Goal: Task Accomplishment & Management: Complete application form

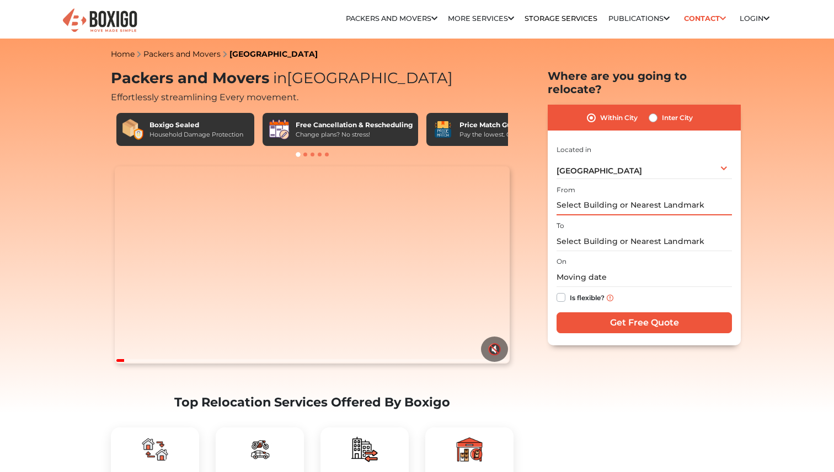
click at [624, 196] on input "text" at bounding box center [643, 205] width 175 height 19
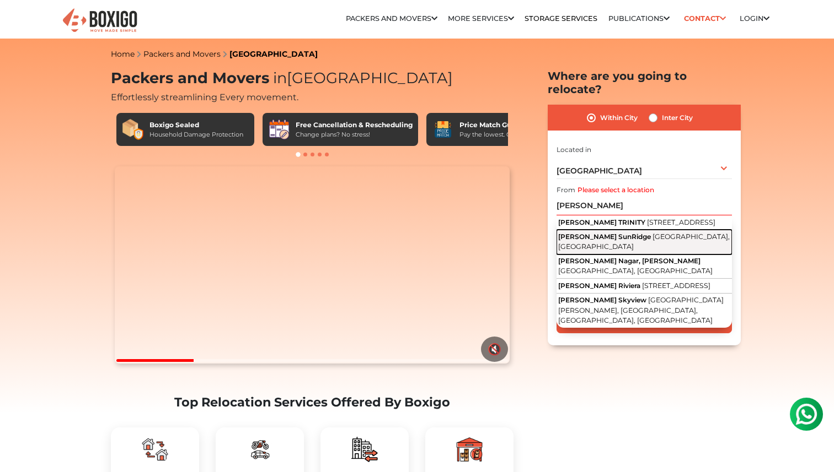
click at [637, 243] on span "[GEOGRAPHIC_DATA], [GEOGRAPHIC_DATA]" at bounding box center [643, 242] width 171 height 19
type input "[PERSON_NAME] SunRidge, [GEOGRAPHIC_DATA], [GEOGRAPHIC_DATA]"
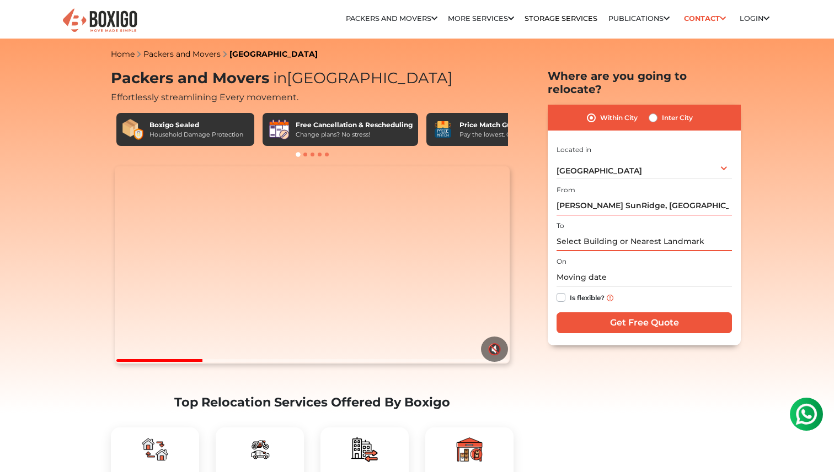
click at [625, 232] on input "text" at bounding box center [643, 241] width 175 height 19
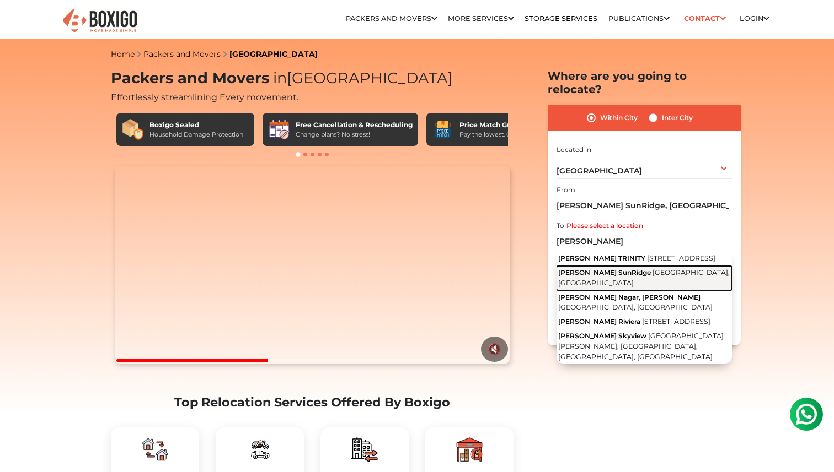
click at [626, 286] on button "[PERSON_NAME] SunRidge [GEOGRAPHIC_DATA], [GEOGRAPHIC_DATA]" at bounding box center [643, 278] width 175 height 25
type input "[PERSON_NAME] SunRidge, [GEOGRAPHIC_DATA], [GEOGRAPHIC_DATA]"
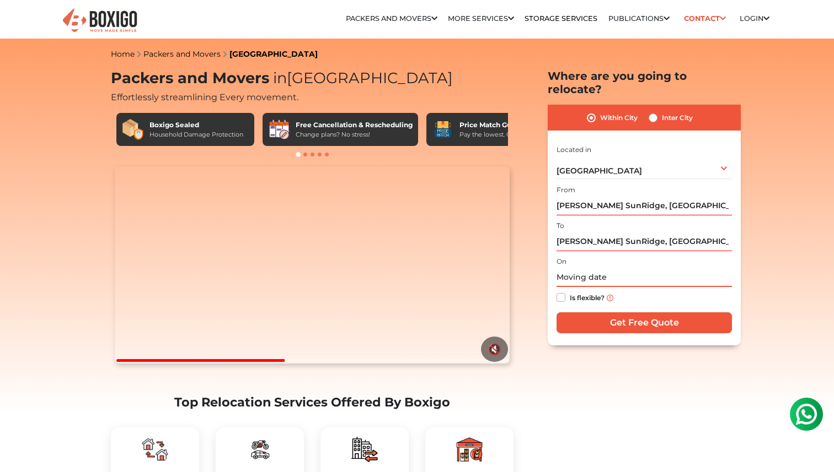
click at [581, 268] on input "text" at bounding box center [643, 277] width 175 height 19
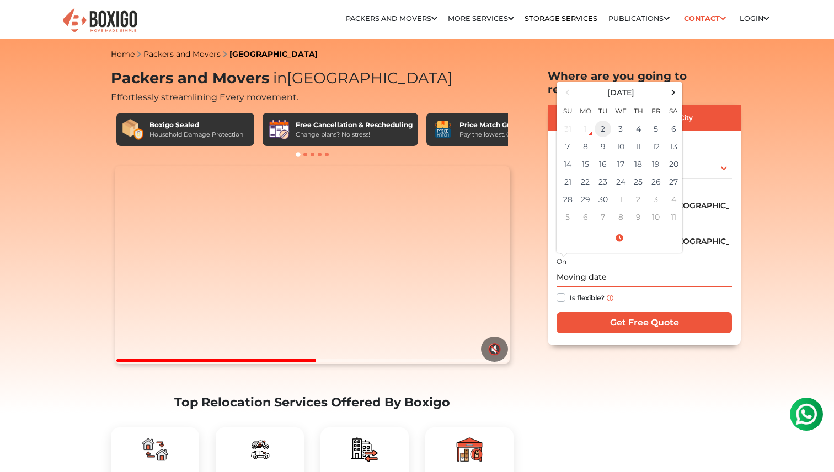
click at [606, 120] on td "2" at bounding box center [603, 129] width 18 height 18
click at [662, 287] on div "Is flexible?" at bounding box center [643, 298] width 175 height 22
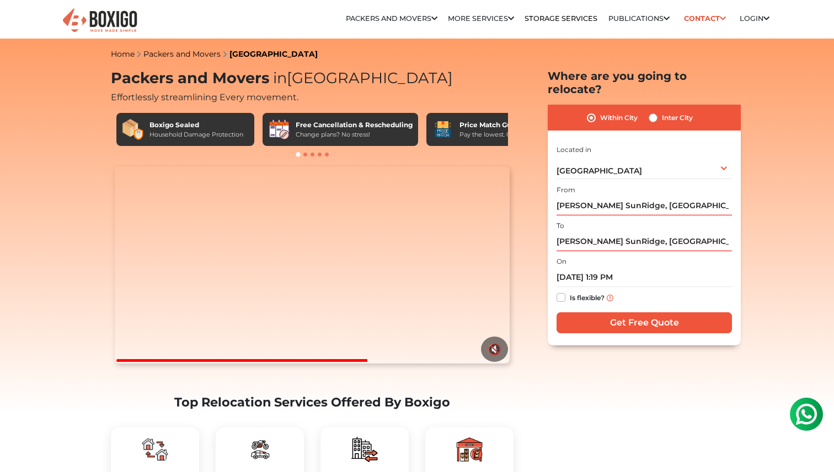
click at [636, 297] on div "I am shifting my 1 BHK 2 BHK 3 BHK 3 + BHK FEW ITEMS FEW ITEMS 1 BHK 2 BHK 3 BH…" at bounding box center [643, 240] width 175 height 194
click at [608, 268] on input "[DATE] 1:19 PM" at bounding box center [643, 277] width 175 height 19
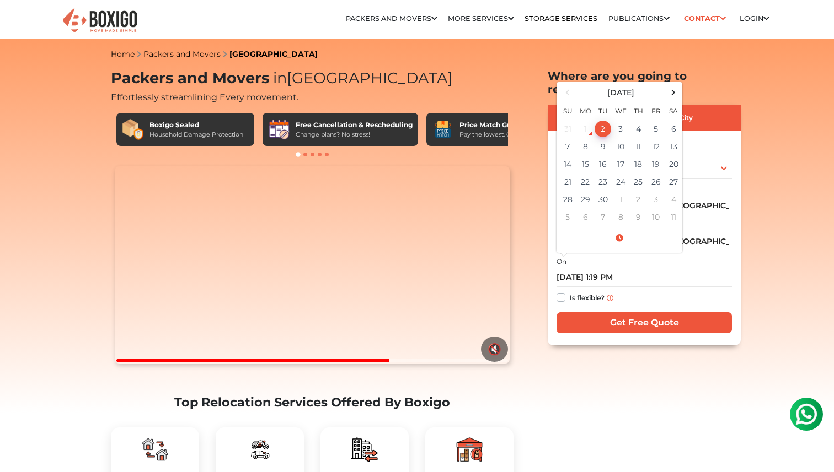
click at [659, 287] on div "Is flexible?" at bounding box center [643, 298] width 175 height 22
click at [617, 268] on input "[DATE] 1:19 PM" at bounding box center [643, 277] width 175 height 19
click at [617, 229] on span at bounding box center [618, 238] width 121 height 19
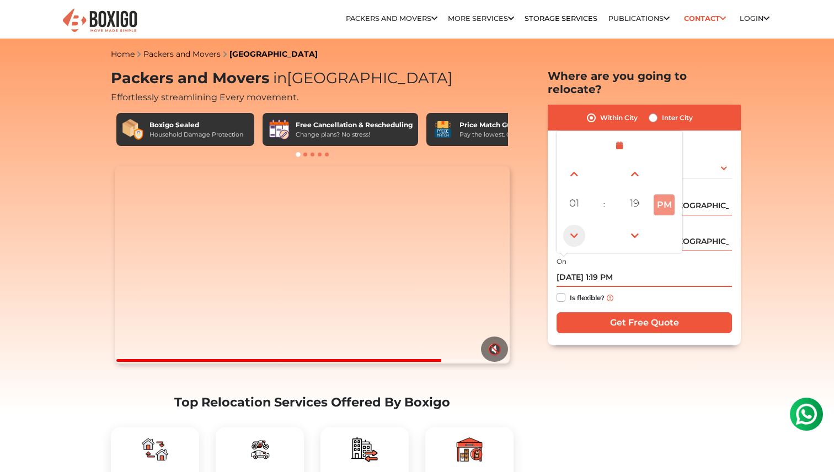
click at [575, 225] on span at bounding box center [574, 236] width 22 height 22
click at [579, 225] on span at bounding box center [574, 236] width 22 height 22
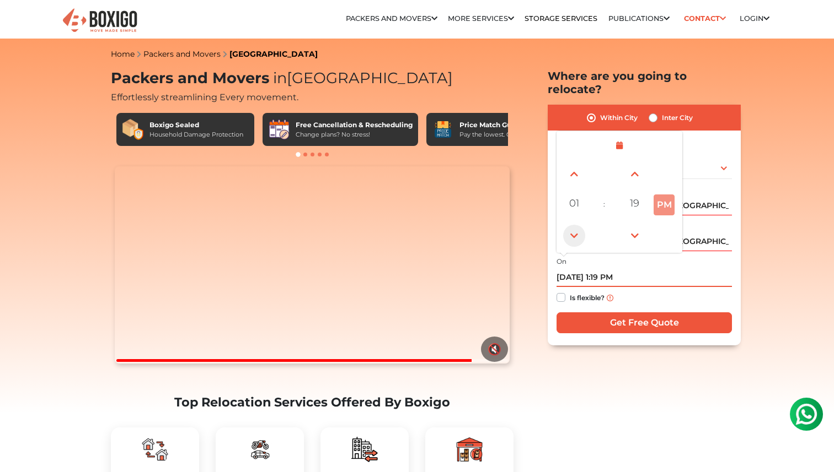
click at [579, 225] on span at bounding box center [574, 236] width 22 height 22
click at [573, 163] on span at bounding box center [574, 174] width 22 height 22
click at [574, 163] on span at bounding box center [574, 174] width 22 height 22
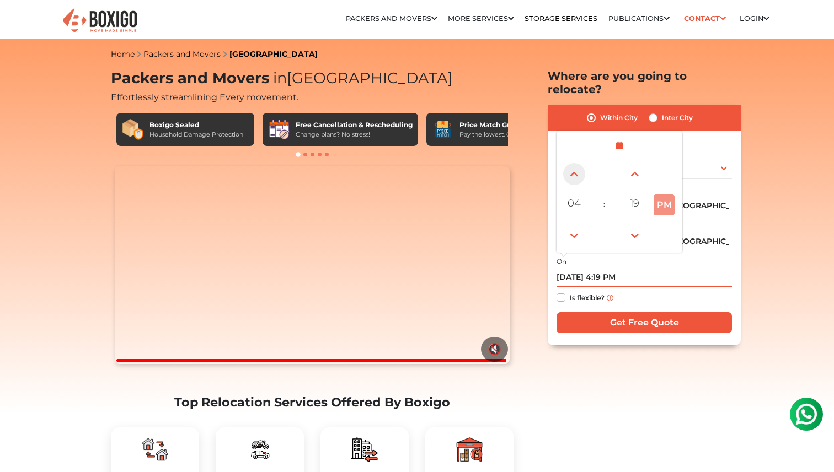
click at [574, 163] on span at bounding box center [574, 174] width 22 height 22
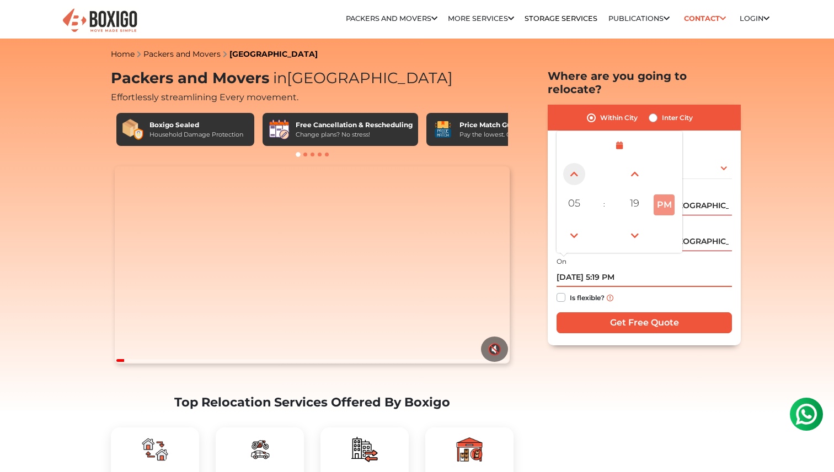
click at [574, 163] on span at bounding box center [574, 174] width 22 height 22
type input "[DATE] 6:19 PM"
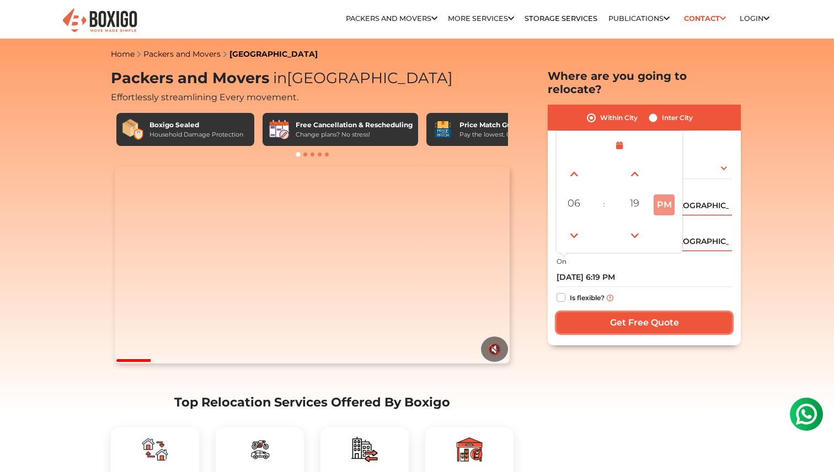
click at [632, 313] on input "Get Free Quote" at bounding box center [643, 323] width 175 height 21
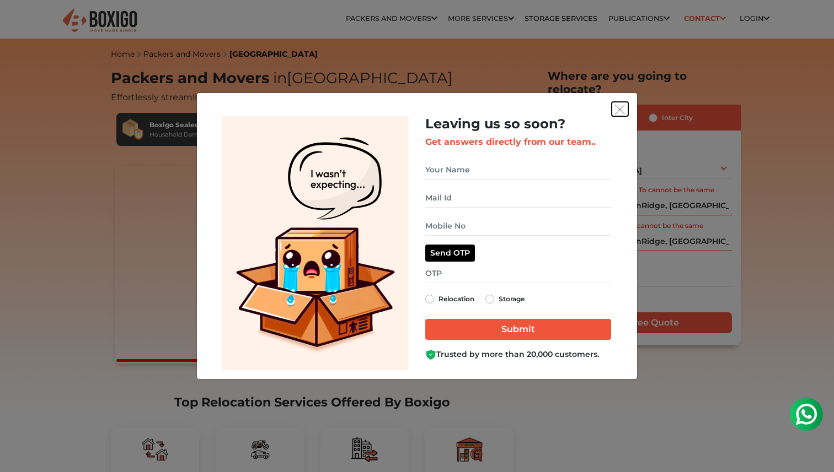
click at [617, 112] on img "get free quote dialog" at bounding box center [620, 110] width 10 height 10
